Goal: Find specific page/section: Find specific page/section

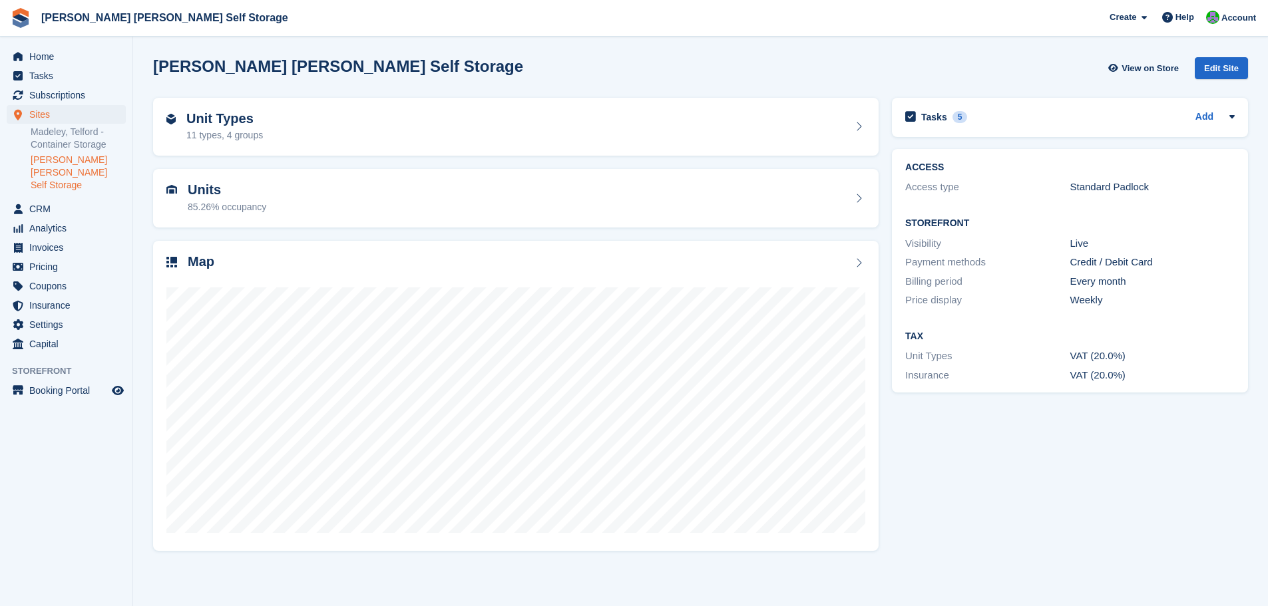
click at [55, 163] on link "[PERSON_NAME] [PERSON_NAME] Self Storage" at bounding box center [78, 173] width 95 height 38
